Goal: Information Seeking & Learning: Learn about a topic

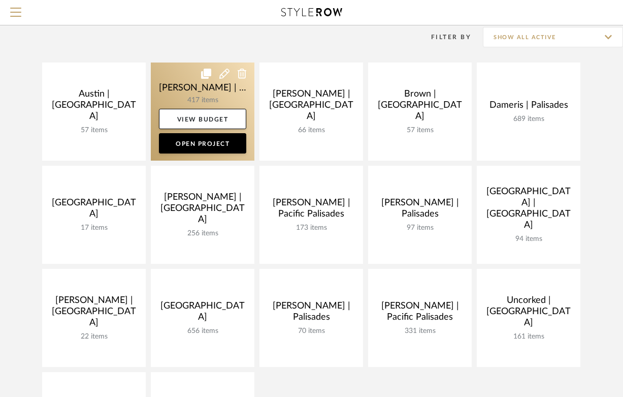
click at [183, 91] on link at bounding box center [203, 111] width 104 height 98
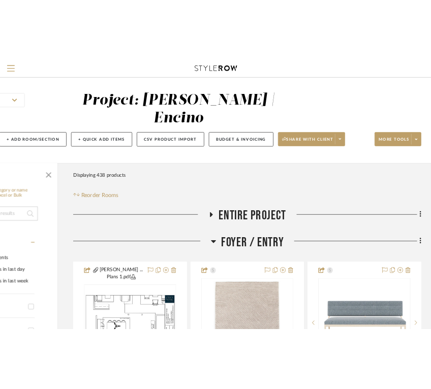
scroll to position [2, 108]
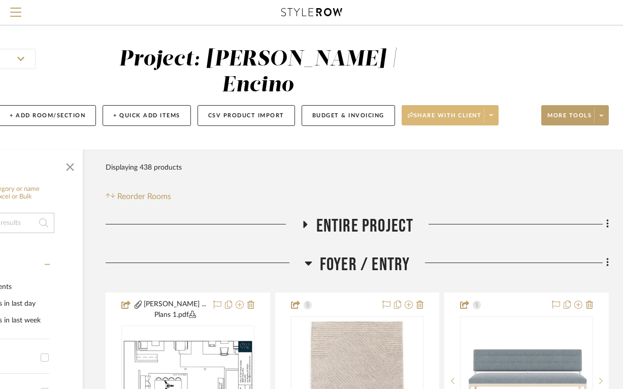
click at [461, 112] on span "Share with client" at bounding box center [445, 119] width 74 height 15
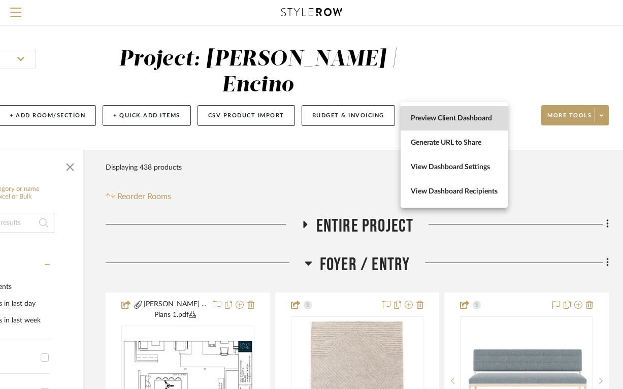
click at [453, 121] on span "Preview Client Dashboard" at bounding box center [454, 118] width 87 height 9
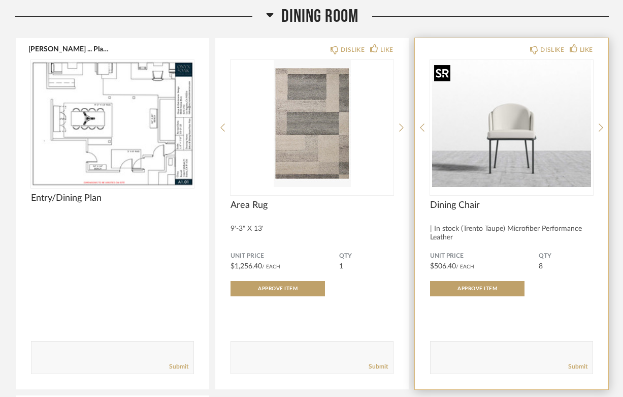
scroll to position [934, 0]
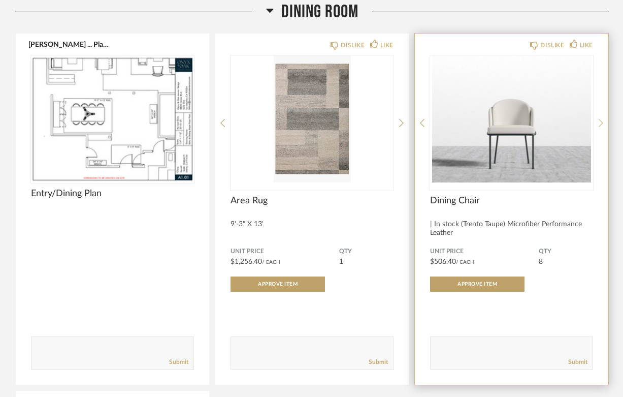
click at [602, 122] on icon at bounding box center [601, 122] width 5 height 9
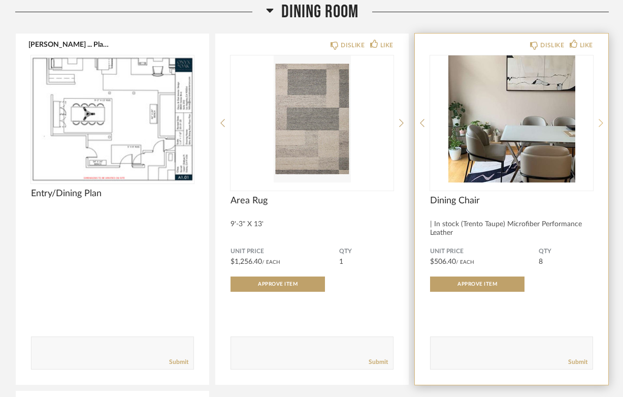
click at [602, 122] on icon at bounding box center [601, 122] width 5 height 9
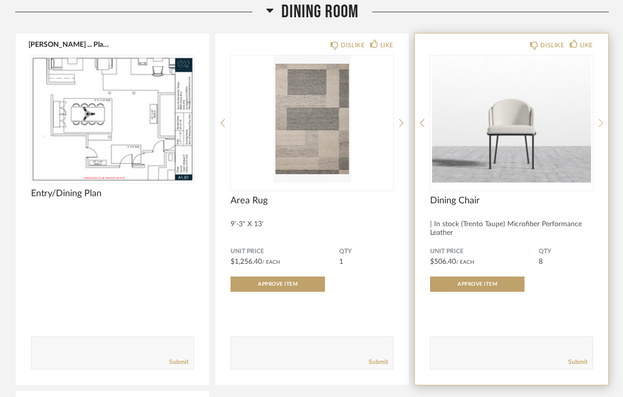
click at [602, 122] on icon at bounding box center [601, 122] width 5 height 9
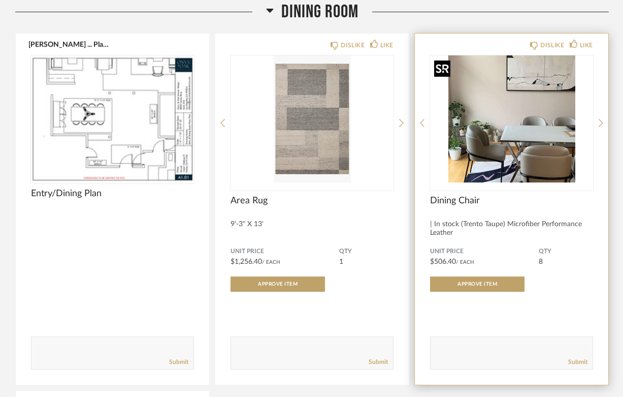
click at [518, 147] on img "1" at bounding box center [511, 118] width 163 height 127
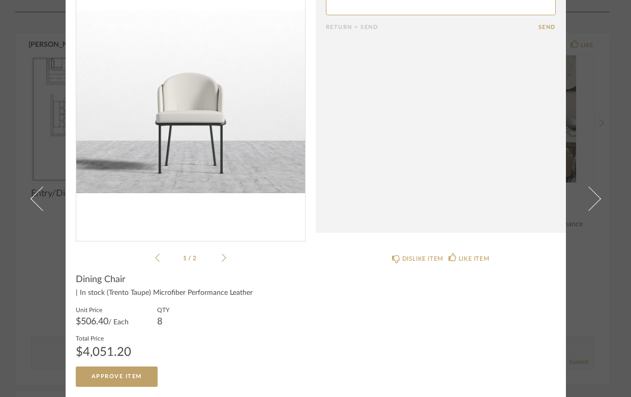
scroll to position [0, 0]
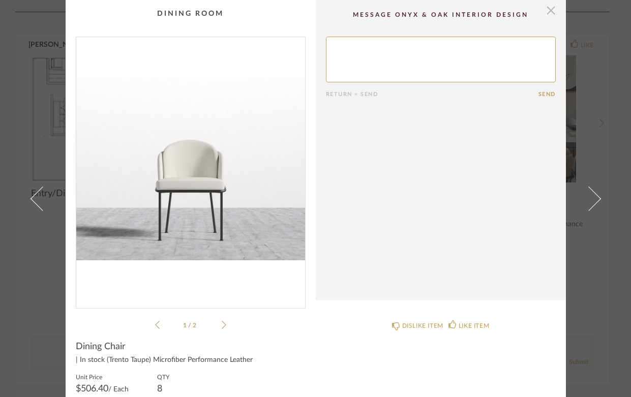
click at [545, 8] on span "button" at bounding box center [551, 10] width 20 height 20
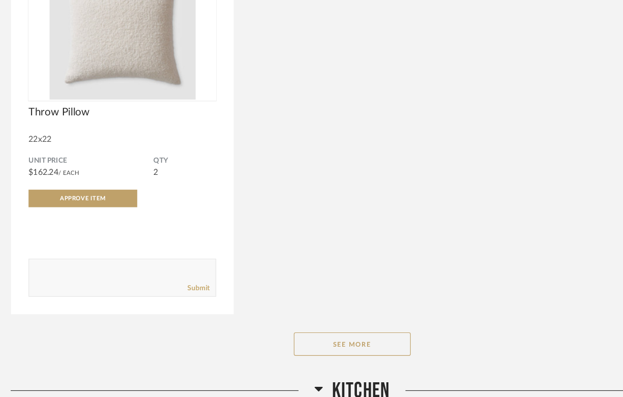
scroll to position [2855, 0]
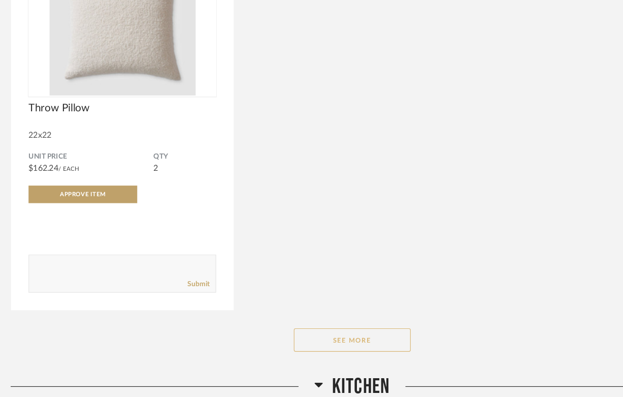
click at [312, 348] on button "See More" at bounding box center [313, 347] width 102 height 20
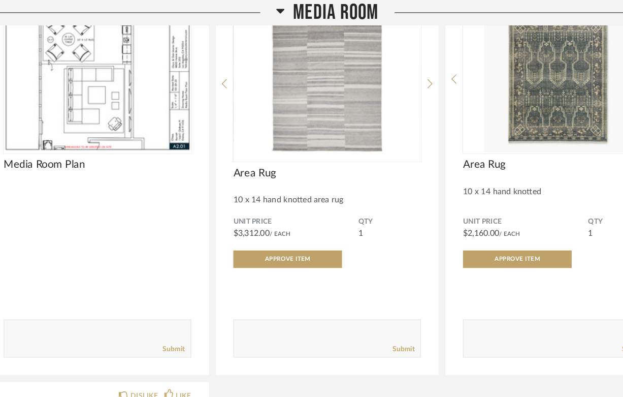
scroll to position [5905, 0]
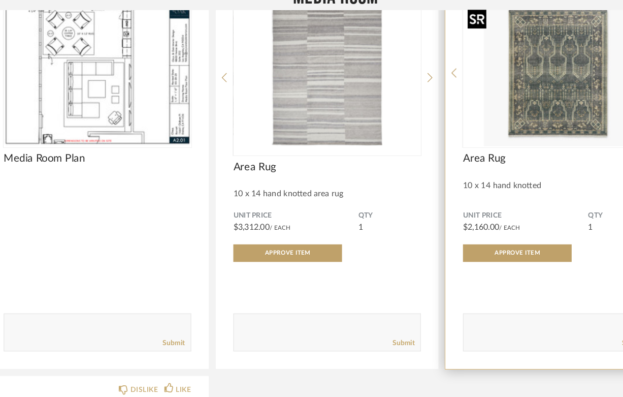
click at [508, 87] on img "0" at bounding box center [511, 76] width 163 height 127
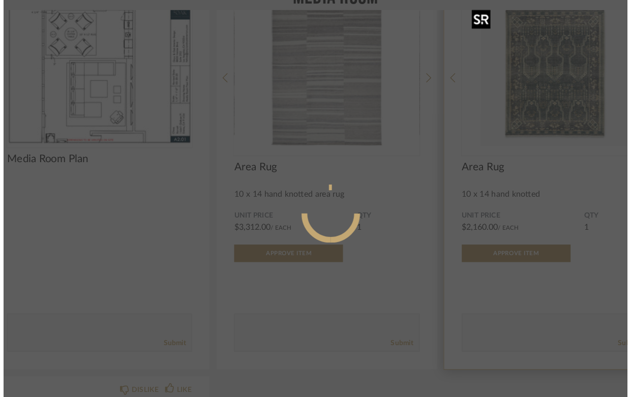
scroll to position [0, 0]
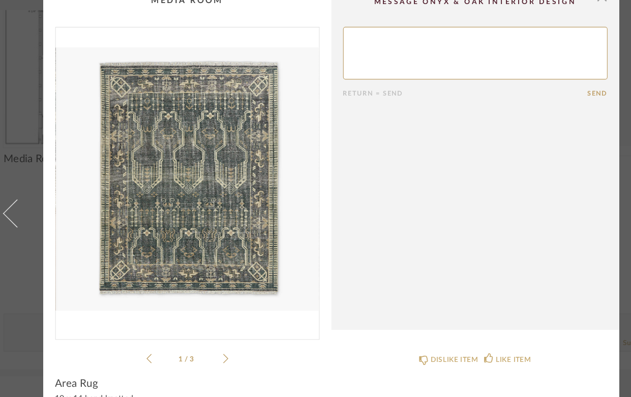
click at [222, 322] on icon at bounding box center [224, 325] width 5 height 8
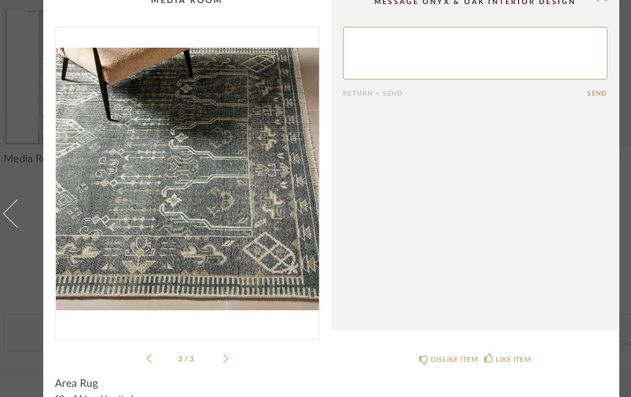
click at [222, 322] on icon at bounding box center [224, 325] width 5 height 8
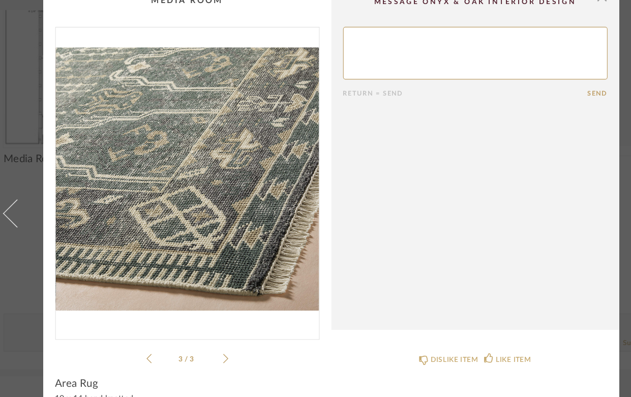
click at [222, 322] on icon at bounding box center [224, 325] width 5 height 8
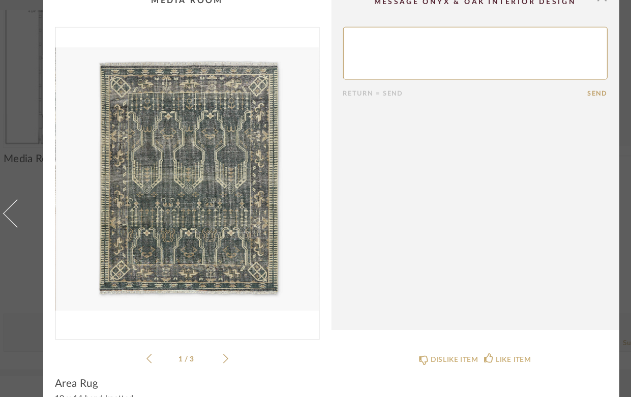
click at [222, 322] on icon at bounding box center [224, 325] width 5 height 8
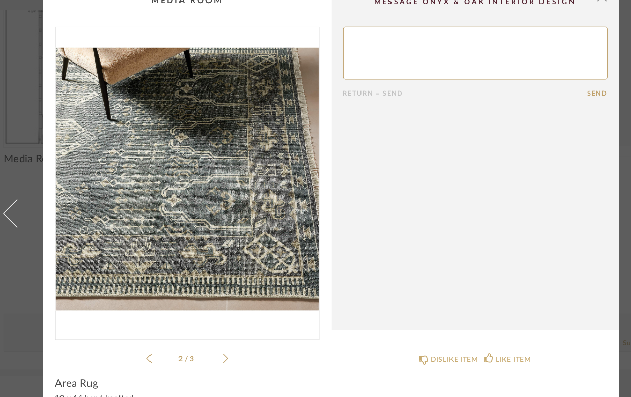
click at [222, 325] on div "2 / 3" at bounding box center [191, 184] width 230 height 294
click at [222, 325] on icon at bounding box center [224, 324] width 5 height 9
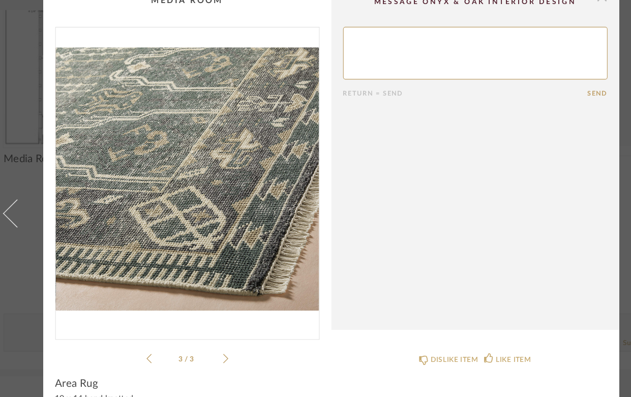
click at [545, 15] on span "button" at bounding box center [551, 10] width 20 height 20
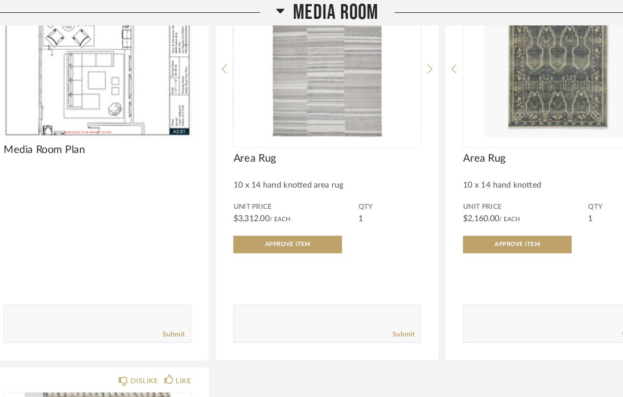
scroll to position [5881, 0]
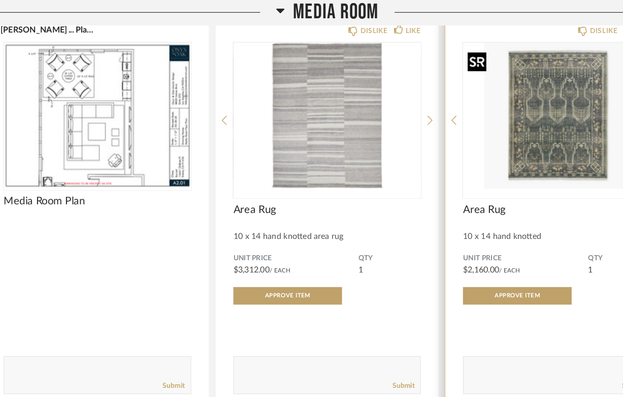
click at [508, 97] on img "0" at bounding box center [511, 100] width 163 height 127
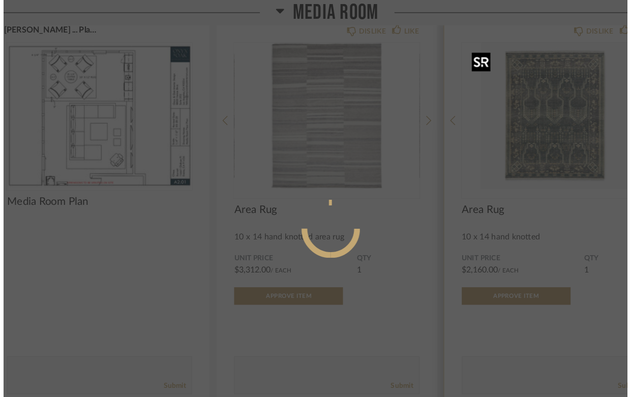
scroll to position [0, 0]
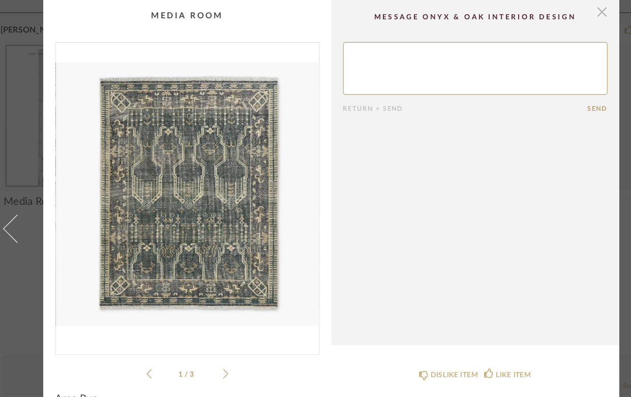
click at [545, 10] on span "button" at bounding box center [551, 10] width 20 height 20
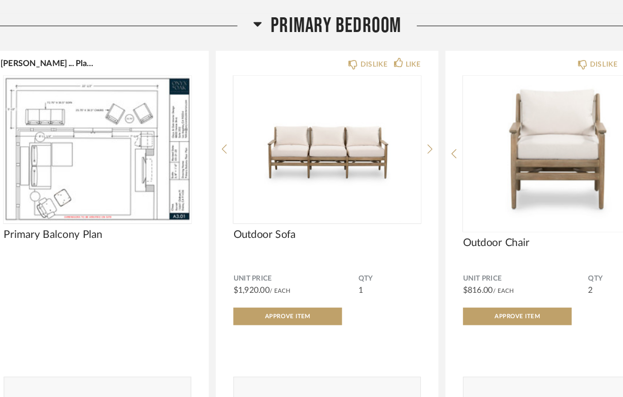
scroll to position [6610, 0]
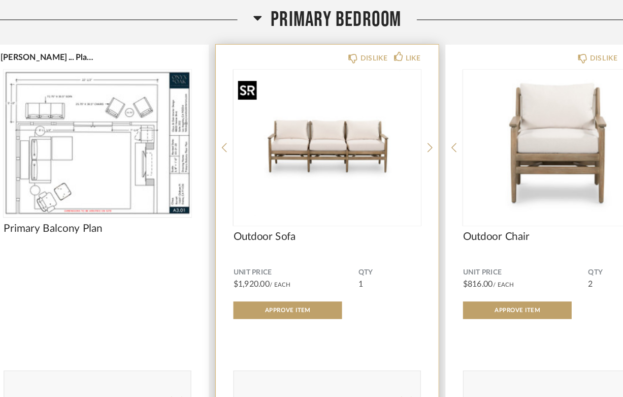
click at [327, 185] on img "0" at bounding box center [312, 175] width 163 height 127
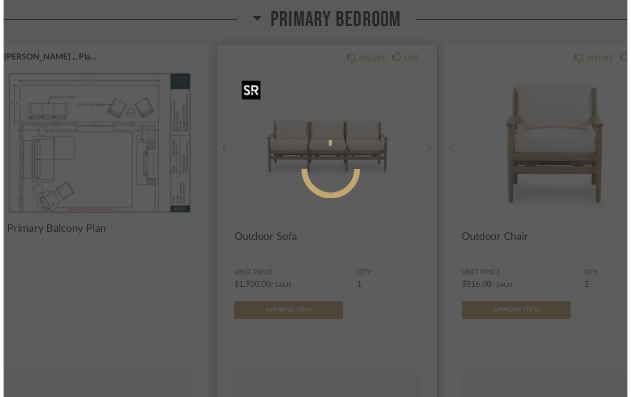
scroll to position [0, 0]
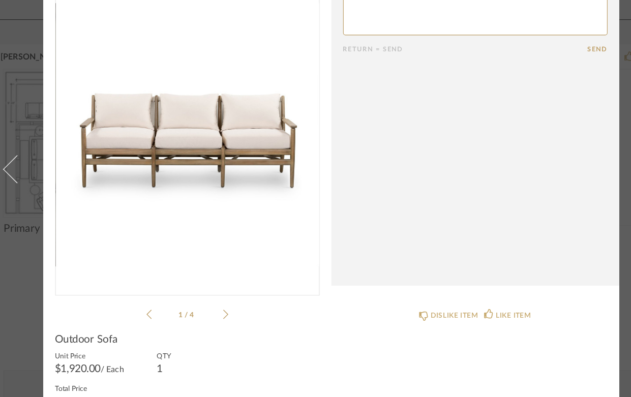
click at [217, 325] on li "1 / 4" at bounding box center [191, 325] width 62 height 12
click at [222, 324] on icon at bounding box center [224, 324] width 5 height 9
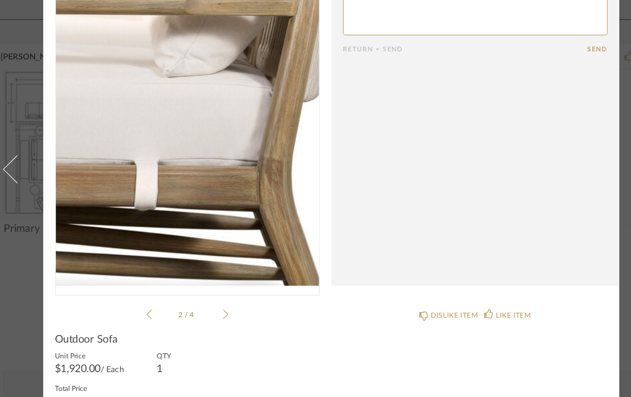
click at [222, 176] on img "1" at bounding box center [190, 168] width 229 height 263
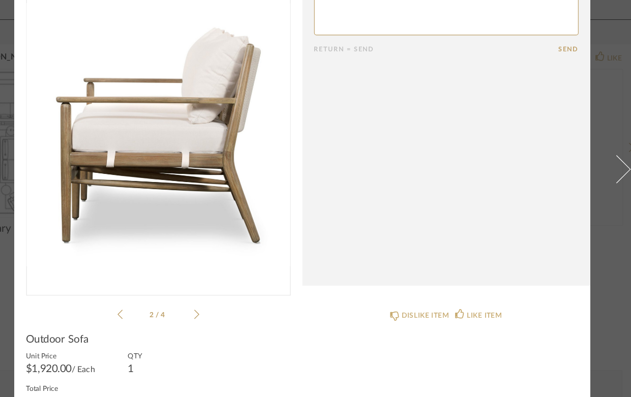
click at [222, 324] on icon at bounding box center [224, 325] width 5 height 8
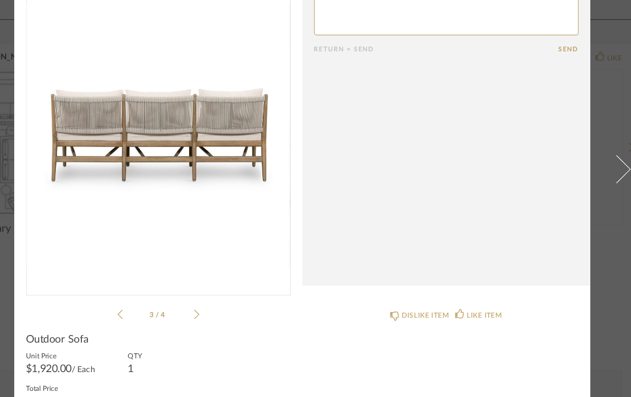
click at [222, 324] on icon at bounding box center [224, 325] width 5 height 8
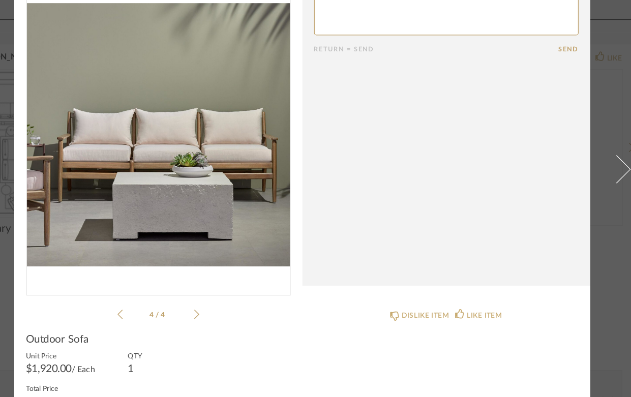
click at [222, 324] on icon at bounding box center [224, 324] width 5 height 9
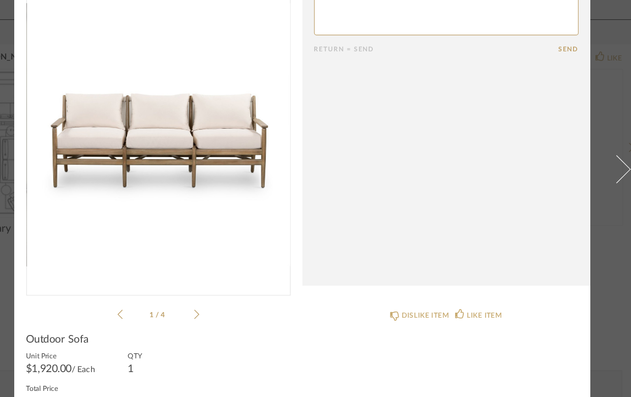
click at [222, 324] on icon at bounding box center [224, 324] width 5 height 9
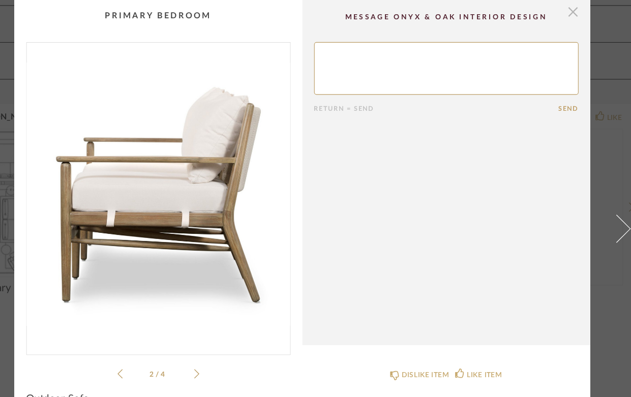
click at [543, 9] on span "button" at bounding box center [551, 10] width 20 height 20
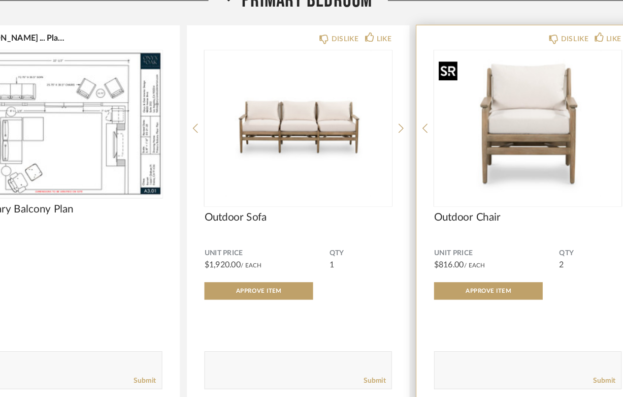
scroll to position [6656, 0]
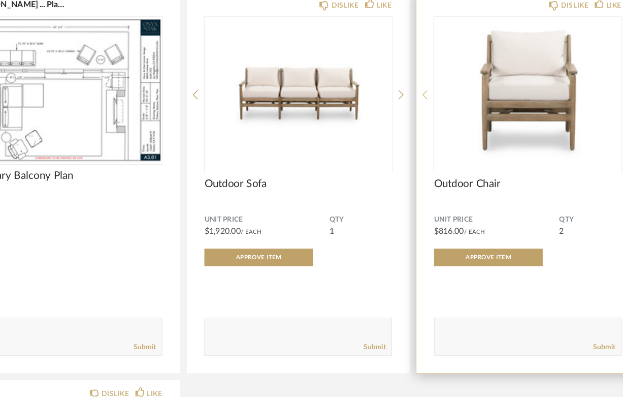
click at [423, 139] on icon at bounding box center [422, 134] width 5 height 9
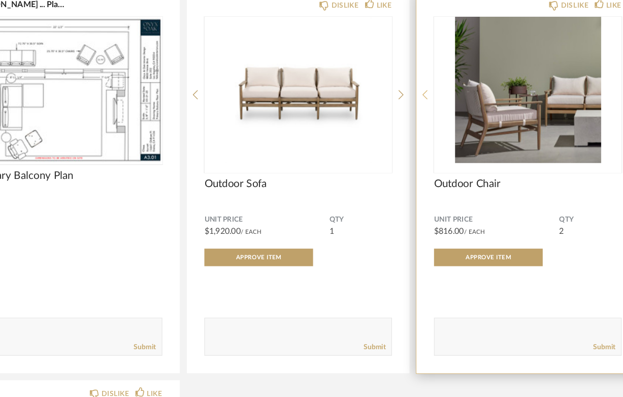
click at [423, 139] on icon at bounding box center [422, 134] width 5 height 9
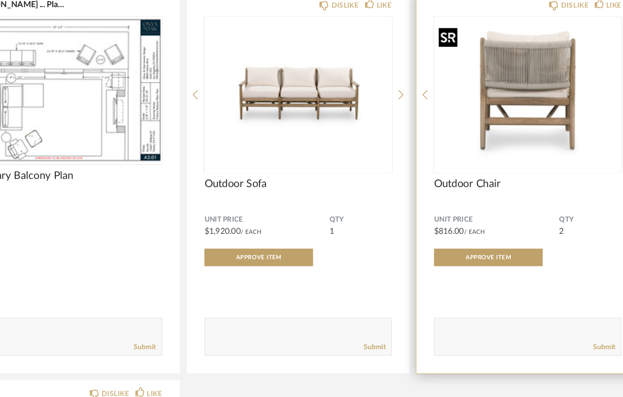
click at [524, 121] on img "2" at bounding box center [511, 130] width 163 height 127
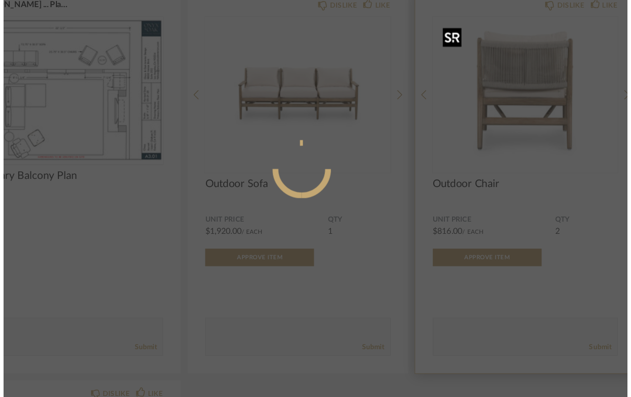
scroll to position [0, 0]
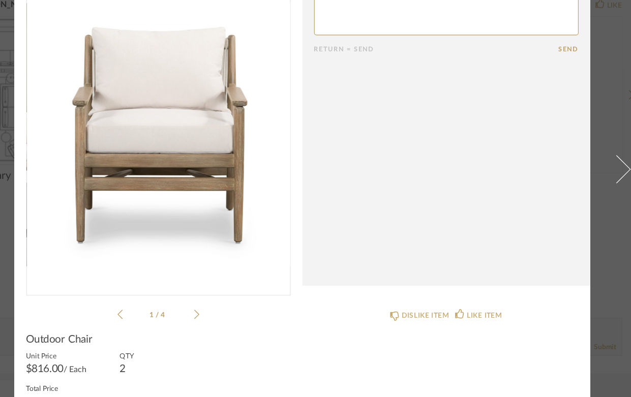
click at [222, 322] on icon at bounding box center [224, 324] width 5 height 9
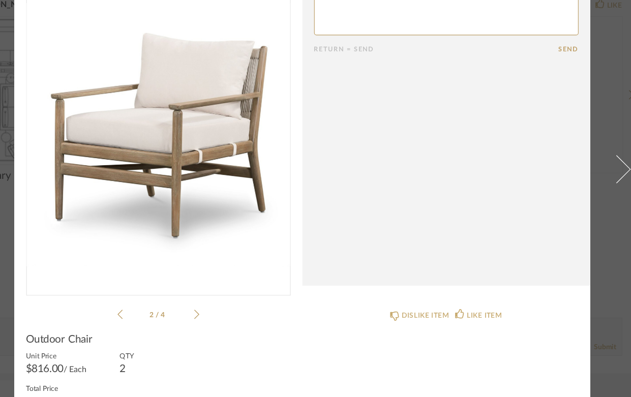
click at [222, 322] on icon at bounding box center [224, 324] width 5 height 9
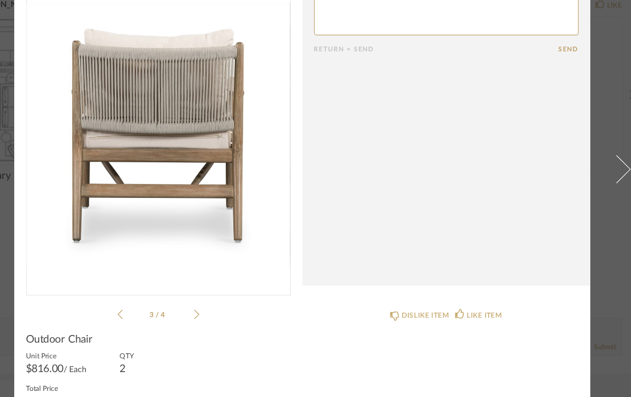
click at [222, 322] on icon at bounding box center [224, 324] width 5 height 9
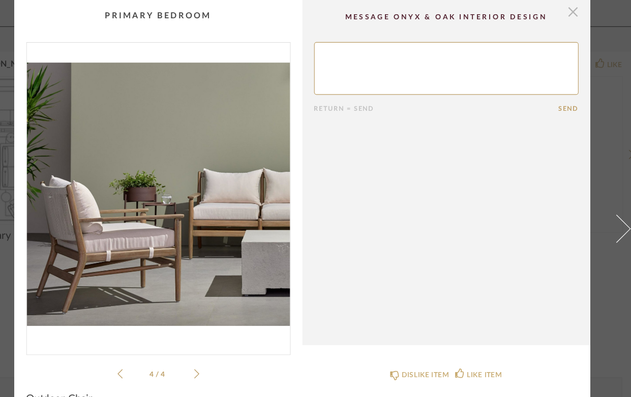
click at [546, 10] on span "button" at bounding box center [551, 10] width 20 height 20
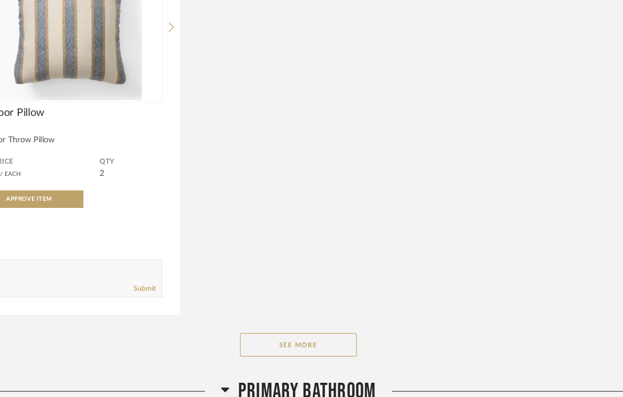
scroll to position [7056, 0]
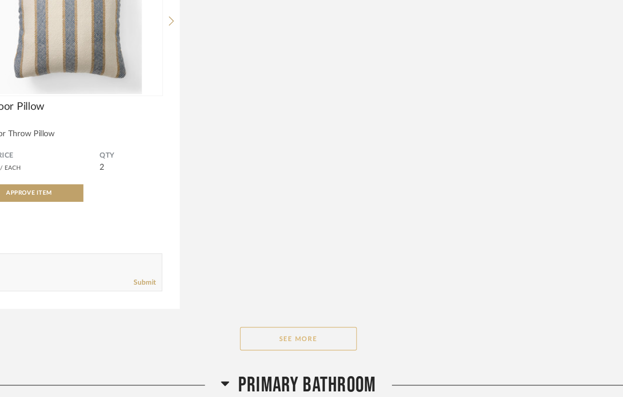
click at [322, 351] on button "See More" at bounding box center [313, 343] width 102 height 20
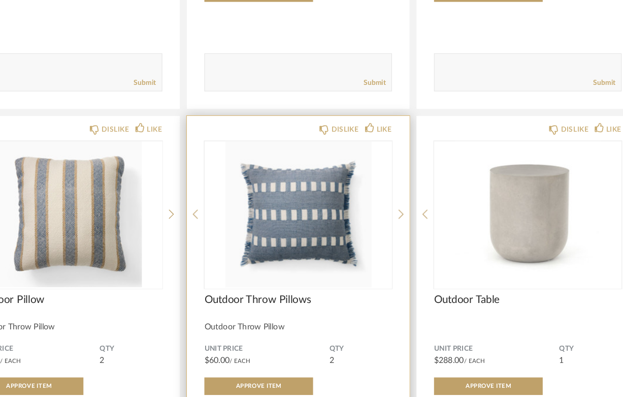
scroll to position [6886, 0]
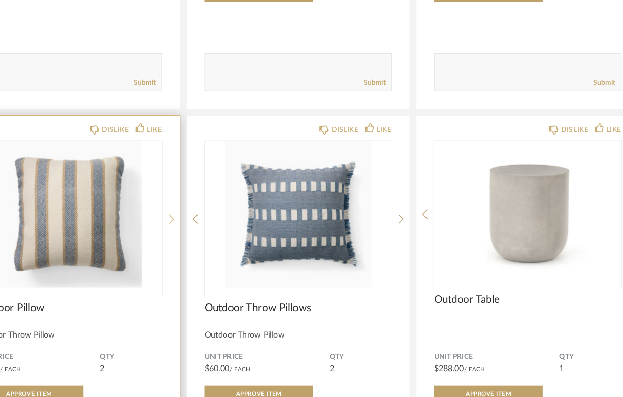
click at [203, 242] on div at bounding box center [202, 241] width 5 height 135
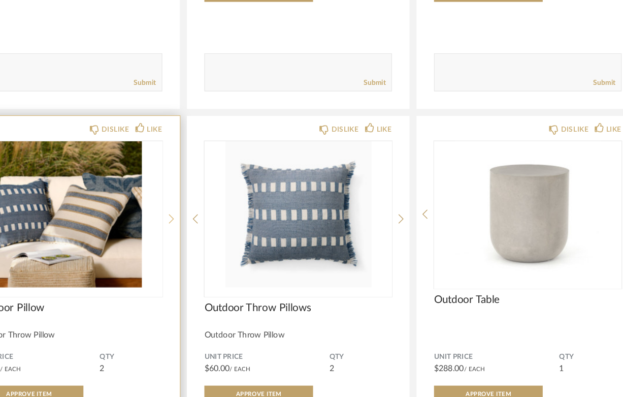
click at [203, 242] on div at bounding box center [202, 241] width 5 height 135
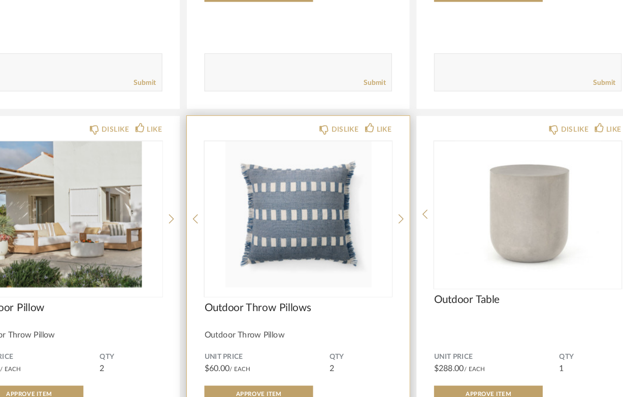
click at [404, 250] on div "DISLIKE LIKE Outdoor Throw Pillows Outdoor Throw Pillow Unit Price $60.00 / Eac…" at bounding box center [312, 323] width 194 height 342
click at [400, 246] on icon at bounding box center [401, 241] width 5 height 9
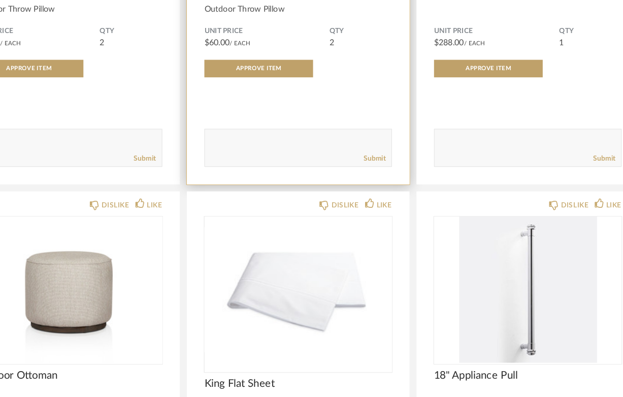
scroll to position [7211, 0]
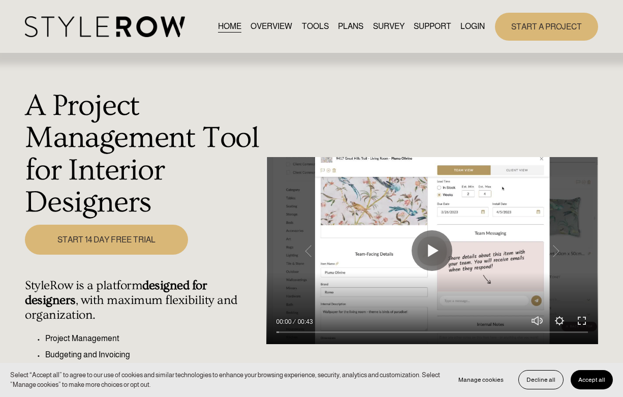
click at [474, 27] on link "LOGIN" at bounding box center [472, 27] width 24 height 14
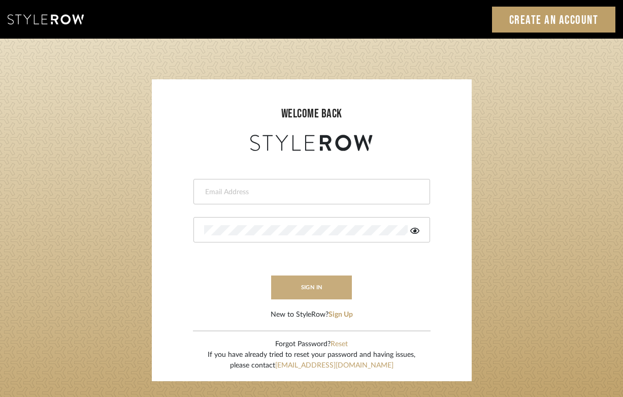
type input "felicia@onyxandoakinteriors.com"
click at [327, 288] on button "sign in" at bounding box center [311, 287] width 81 height 24
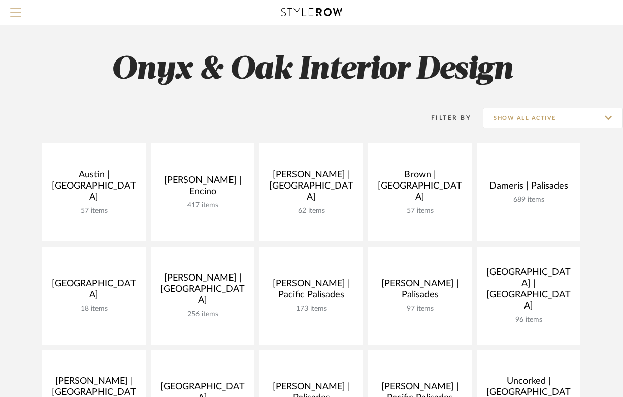
click at [17, 9] on span "Menu" at bounding box center [15, 8] width 11 height 1
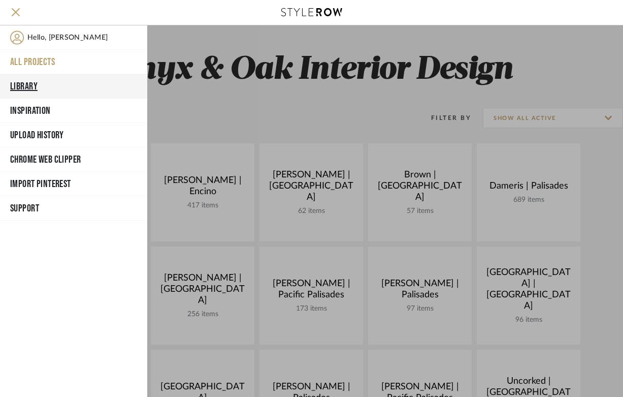
click at [26, 83] on button "Library" at bounding box center [73, 86] width 147 height 24
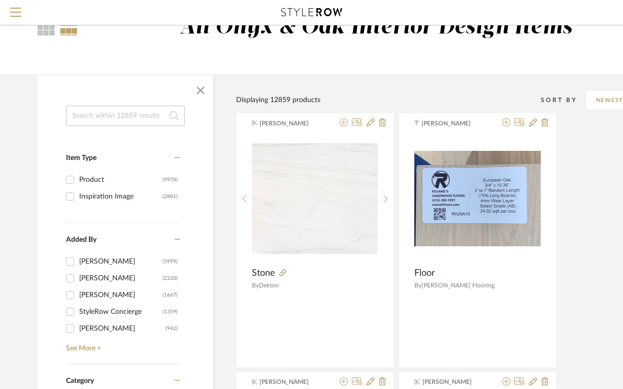
scroll to position [43, 0]
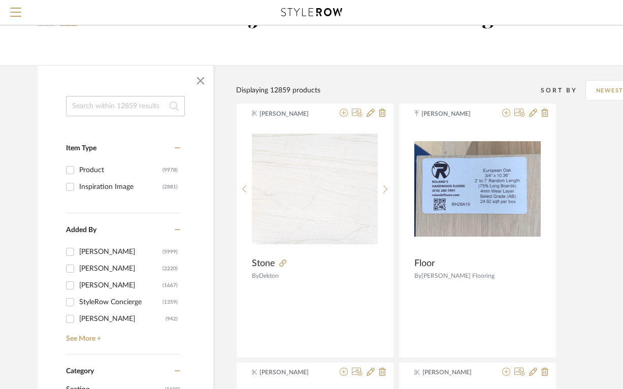
click at [122, 106] on input at bounding box center [125, 106] width 119 height 20
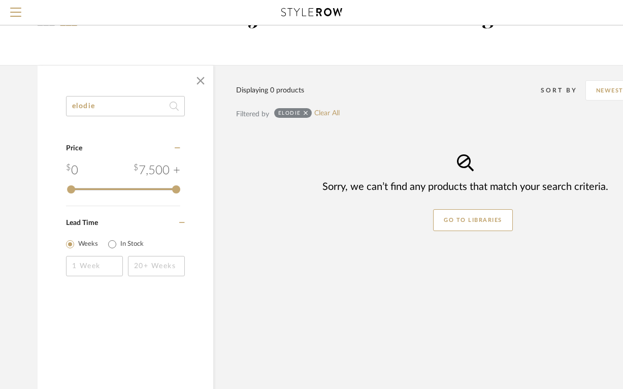
drag, startPoint x: 104, startPoint y: 102, endPoint x: 27, endPoint y: 99, distance: 76.8
click at [27, 99] on div "elodie Category Price 0 7,500 + 0 7500 Lead Time Weeks In Stock Displaying 0 pr…" at bounding box center [365, 243] width 687 height 356
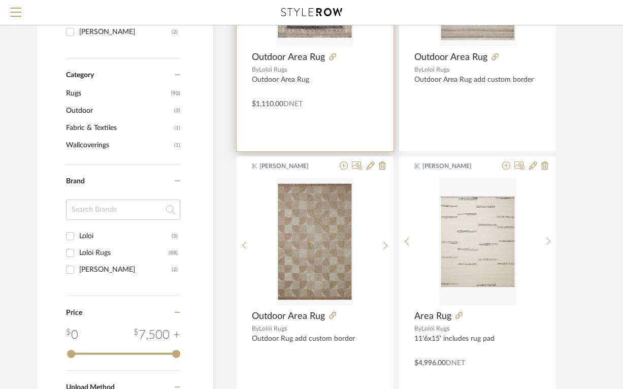
scroll to position [55, 0]
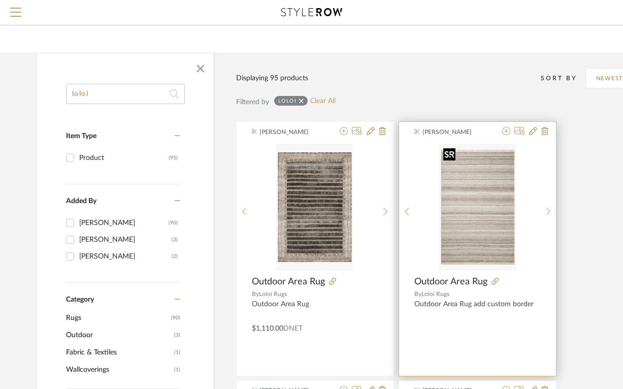
type input "loloi"
click at [494, 208] on img "0" at bounding box center [478, 207] width 77 height 127
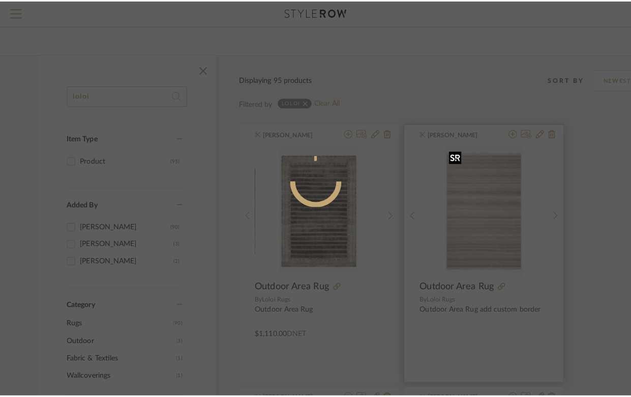
scroll to position [0, 0]
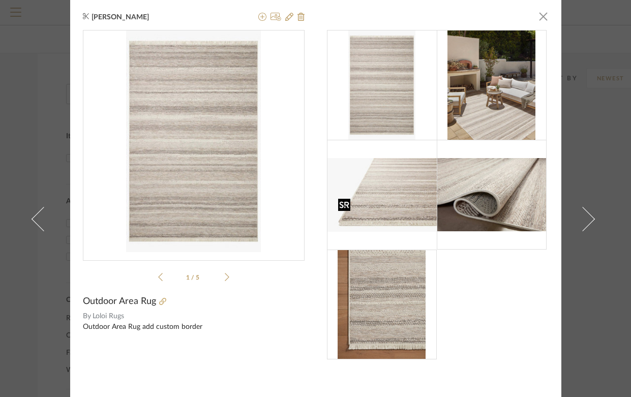
click at [379, 317] on img at bounding box center [381, 304] width 88 height 110
click at [370, 191] on img at bounding box center [382, 194] width 110 height 73
click at [368, 70] on img at bounding box center [381, 85] width 67 height 110
click at [375, 199] on img at bounding box center [382, 194] width 110 height 73
click at [225, 275] on icon at bounding box center [227, 277] width 5 height 8
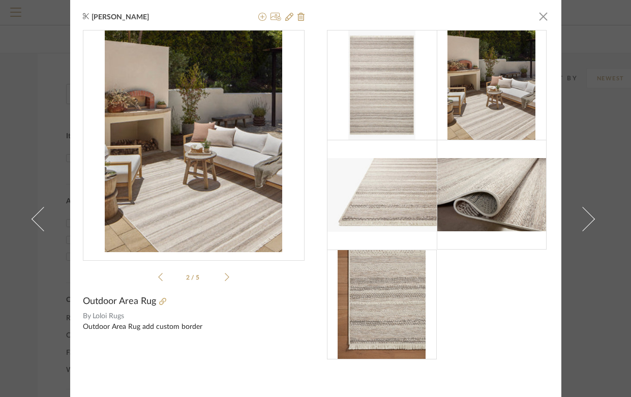
click at [225, 275] on icon at bounding box center [227, 277] width 5 height 8
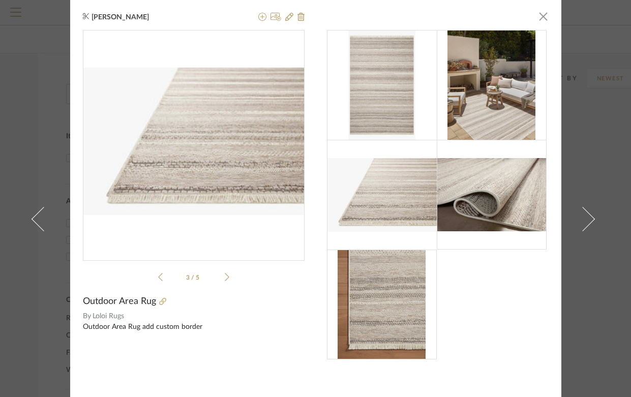
click at [225, 275] on icon at bounding box center [227, 277] width 5 height 8
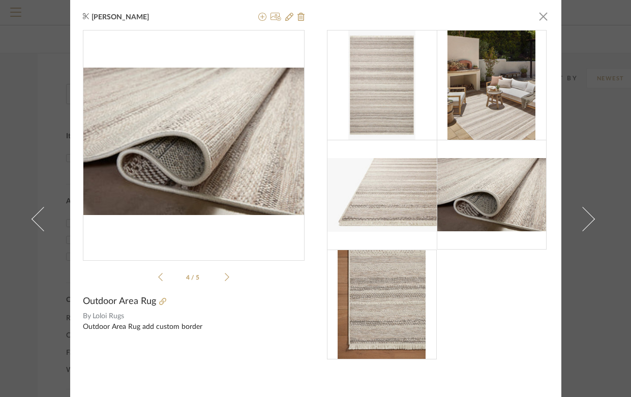
click at [225, 275] on icon at bounding box center [227, 277] width 5 height 8
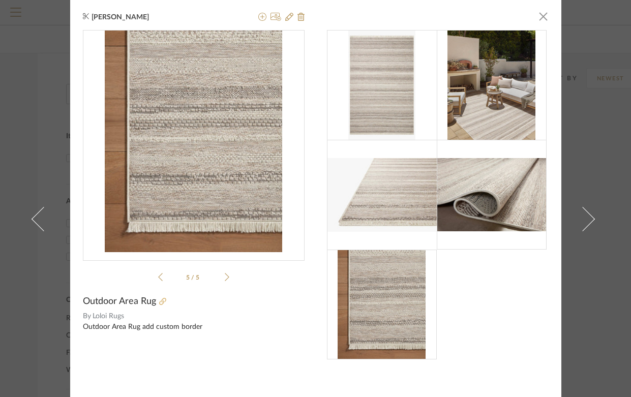
click at [159, 302] on icon at bounding box center [162, 301] width 7 height 7
